Goal: Navigation & Orientation: Find specific page/section

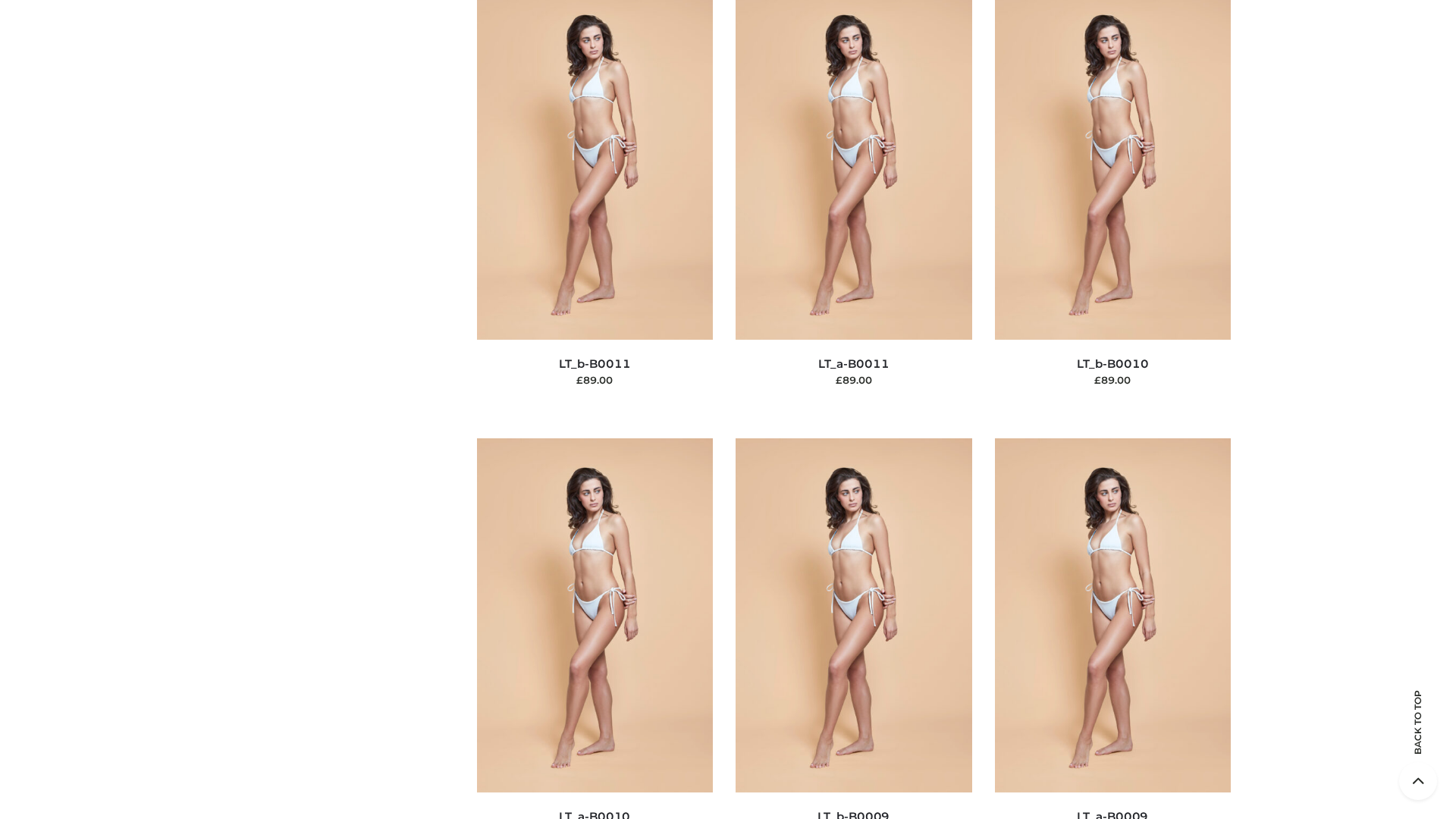
scroll to position [6809, 0]
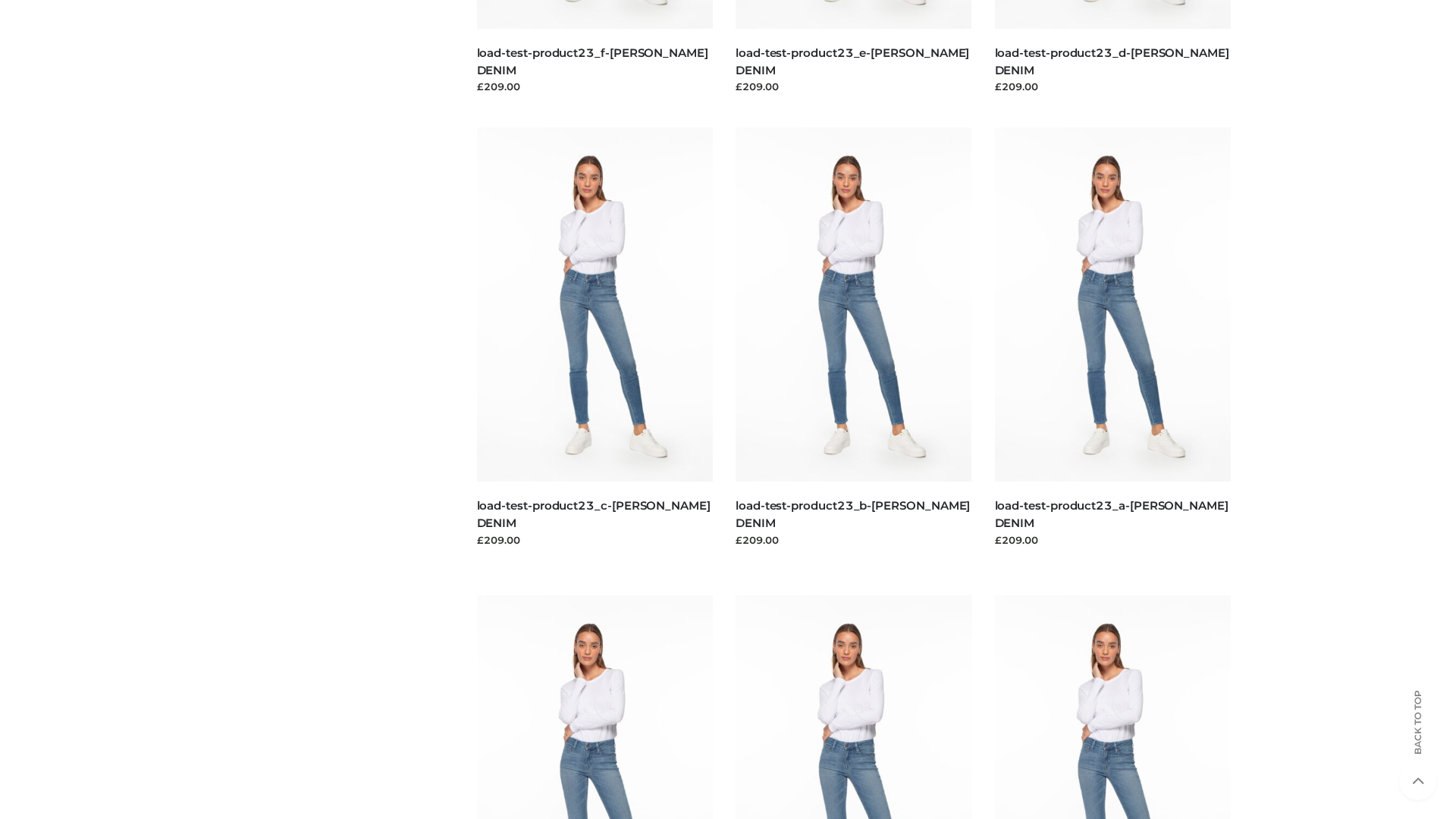
scroll to position [1329, 0]
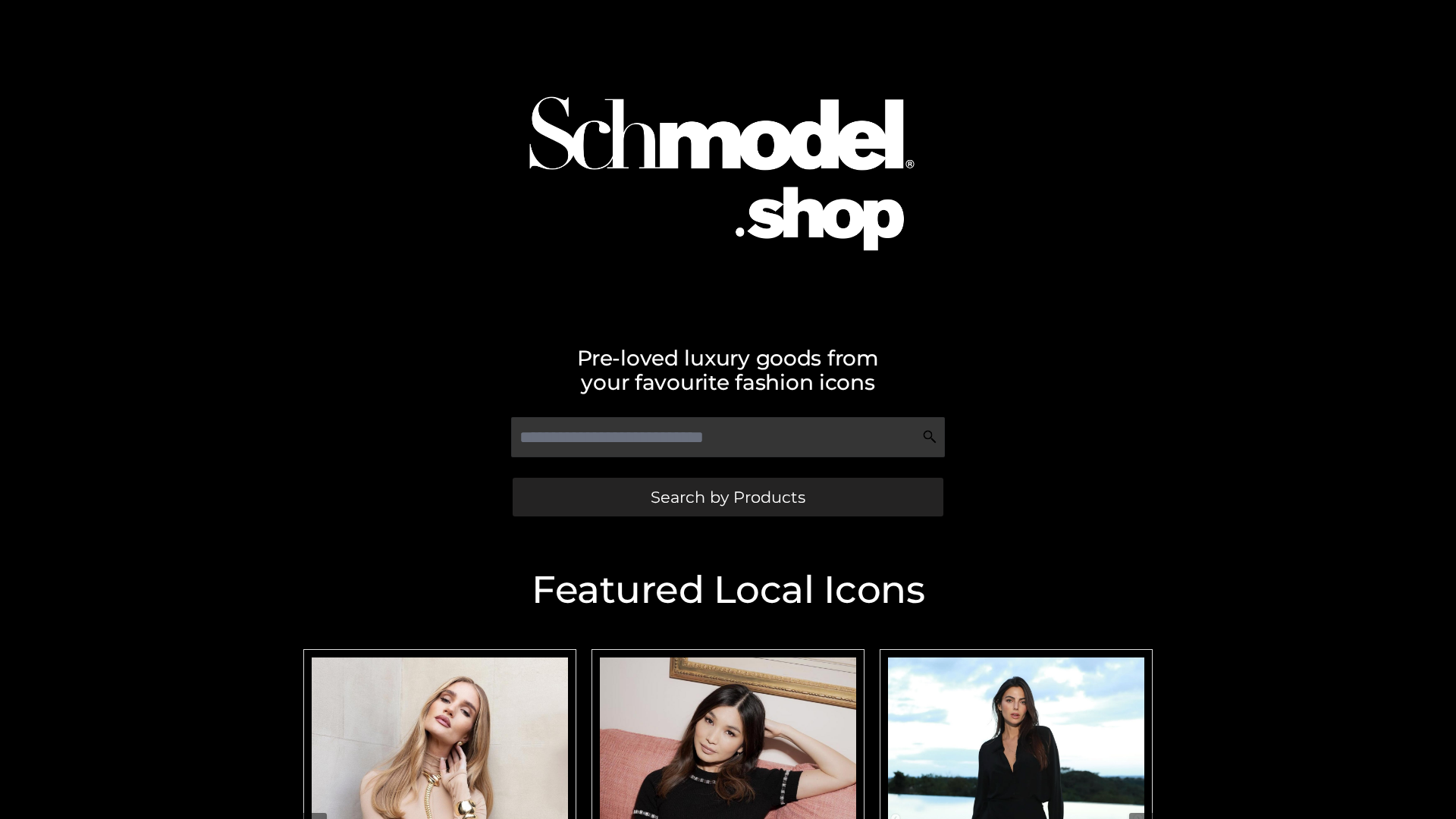
click at [727, 496] on span "Search by Products" at bounding box center [728, 496] width 155 height 16
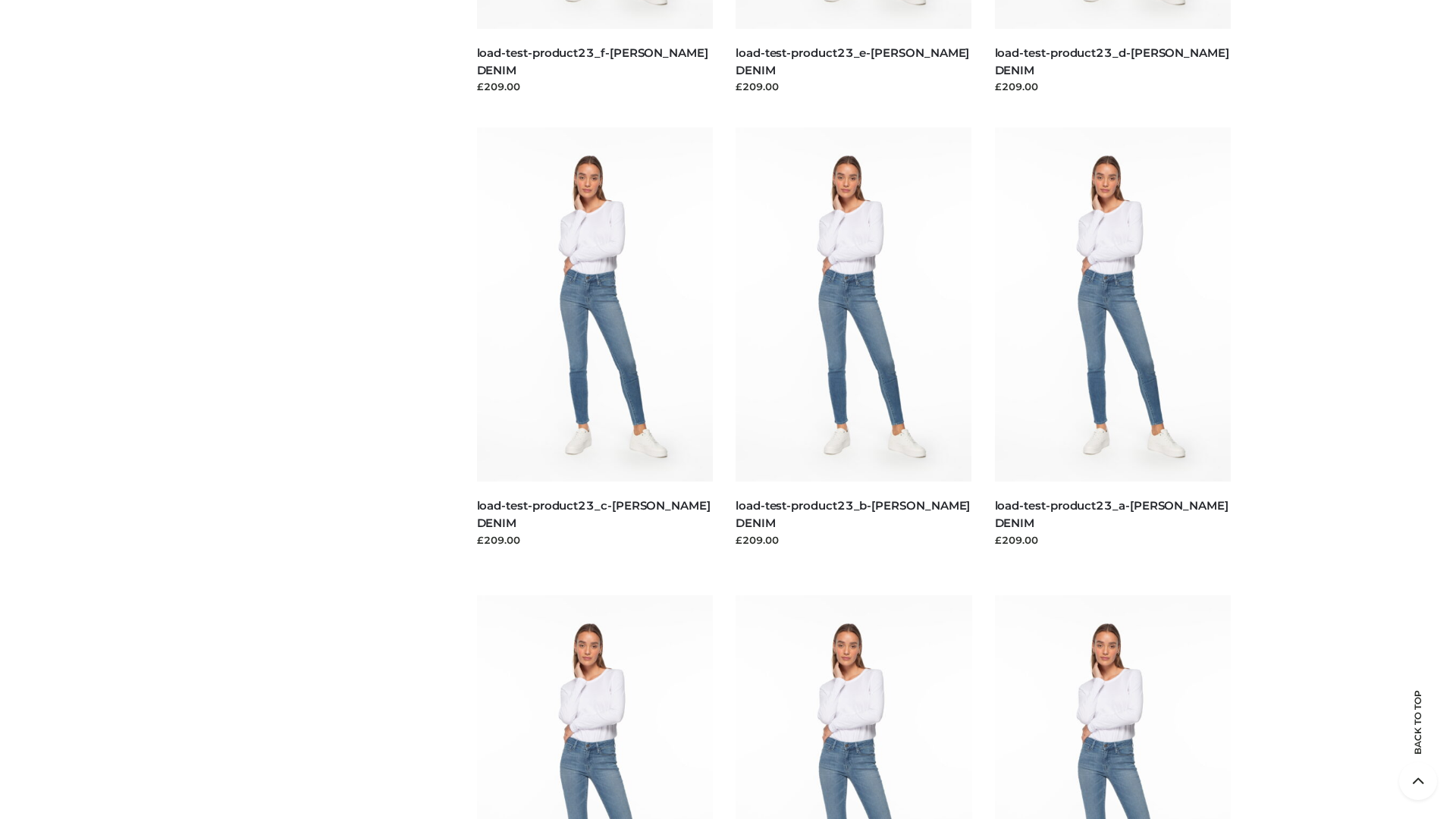
scroll to position [3156, 0]
